Goal: Find specific page/section: Find specific page/section

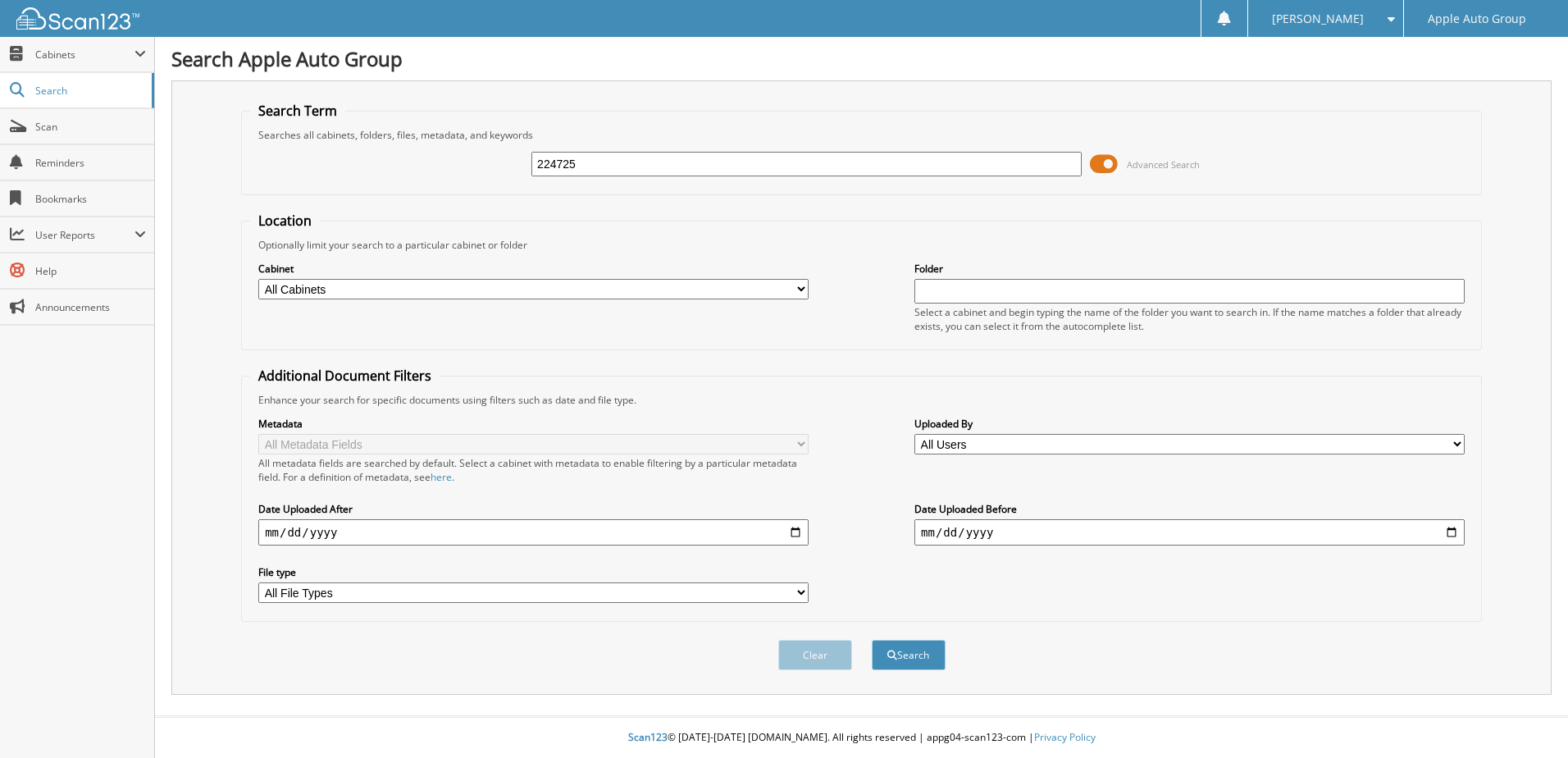
type input "224725"
click at [872, 640] on button "Search" at bounding box center [909, 655] width 74 height 31
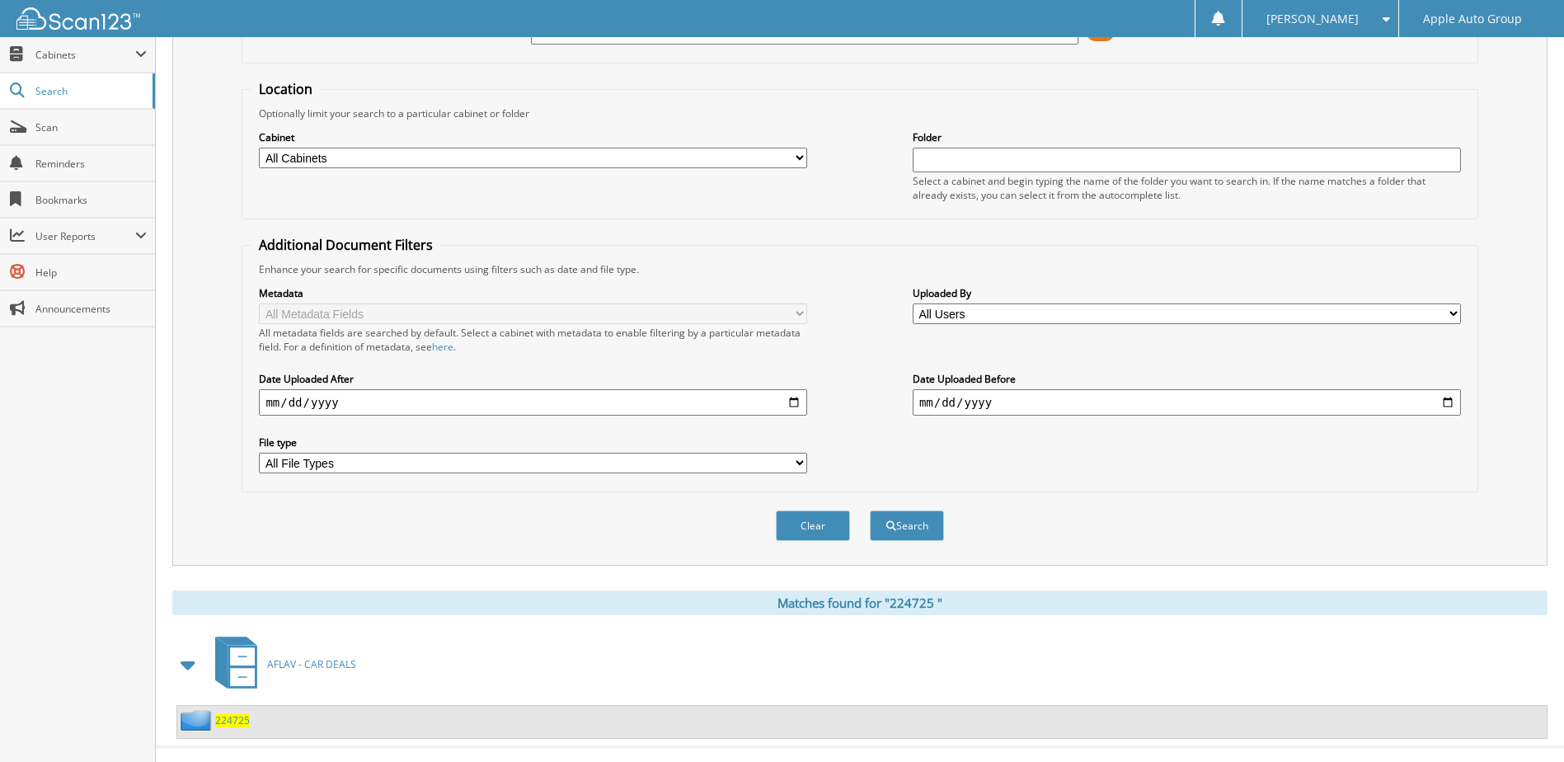
scroll to position [160, 0]
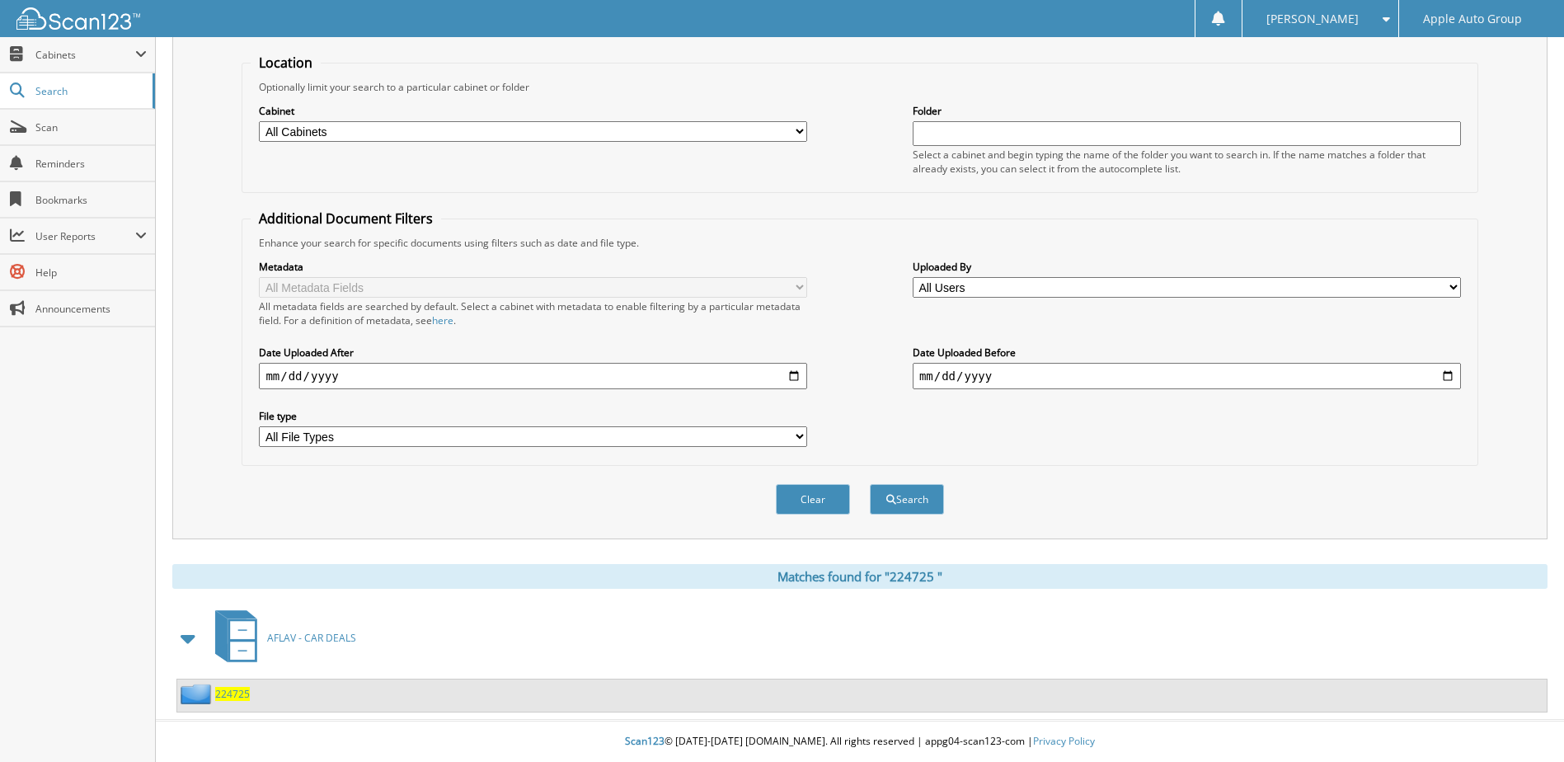
click at [232, 690] on span "2 2 4 7 2 5" at bounding box center [232, 694] width 35 height 14
